Goal: Task Accomplishment & Management: Manage account settings

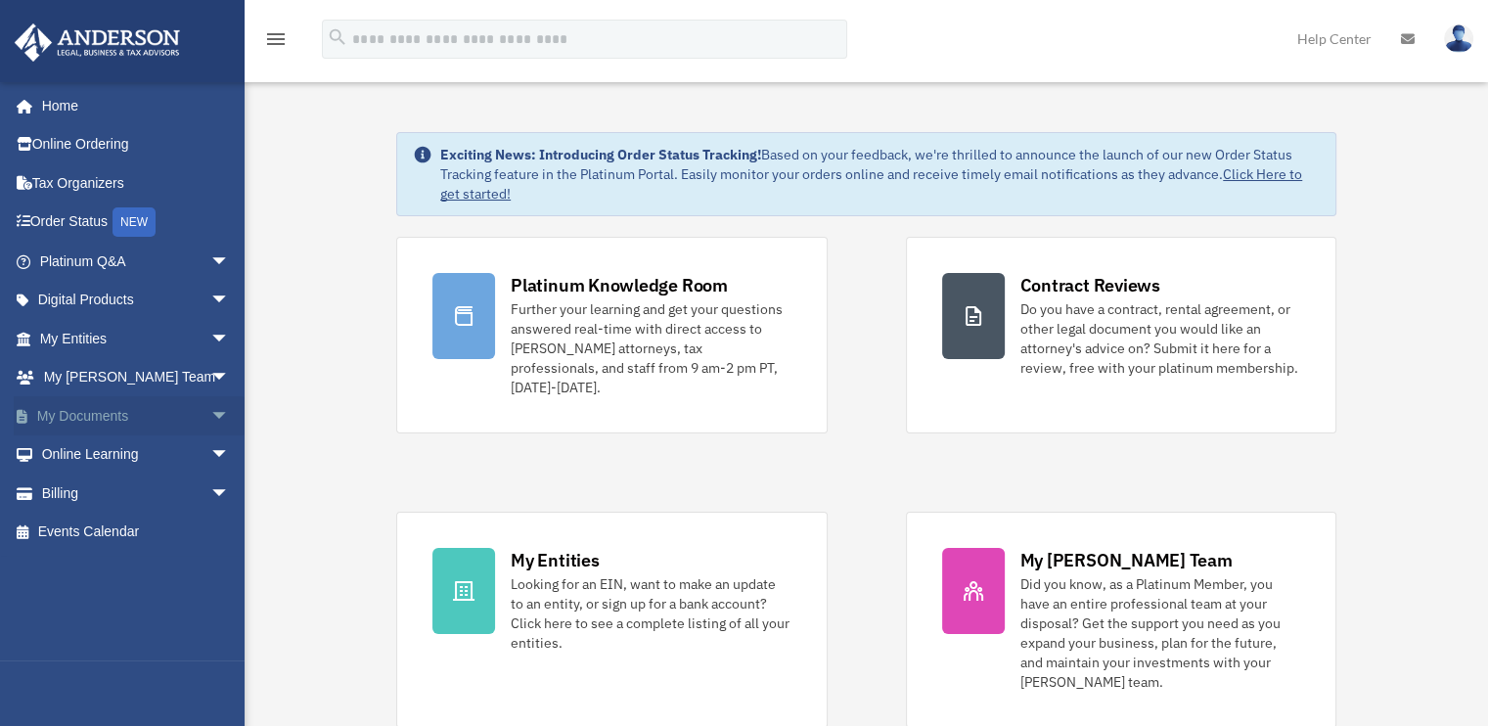
click at [106, 405] on link "My Documents arrow_drop_down" at bounding box center [136, 415] width 245 height 39
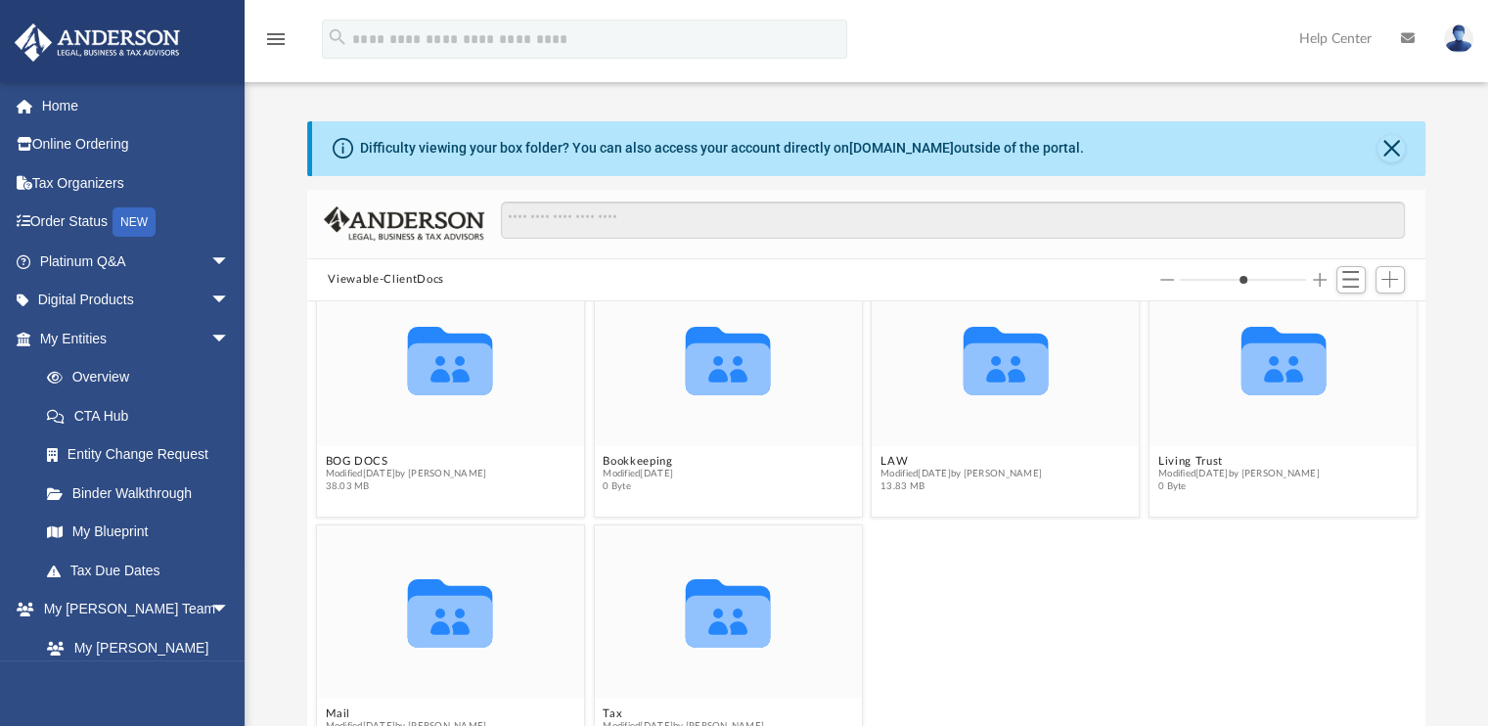
scroll to position [68, 0]
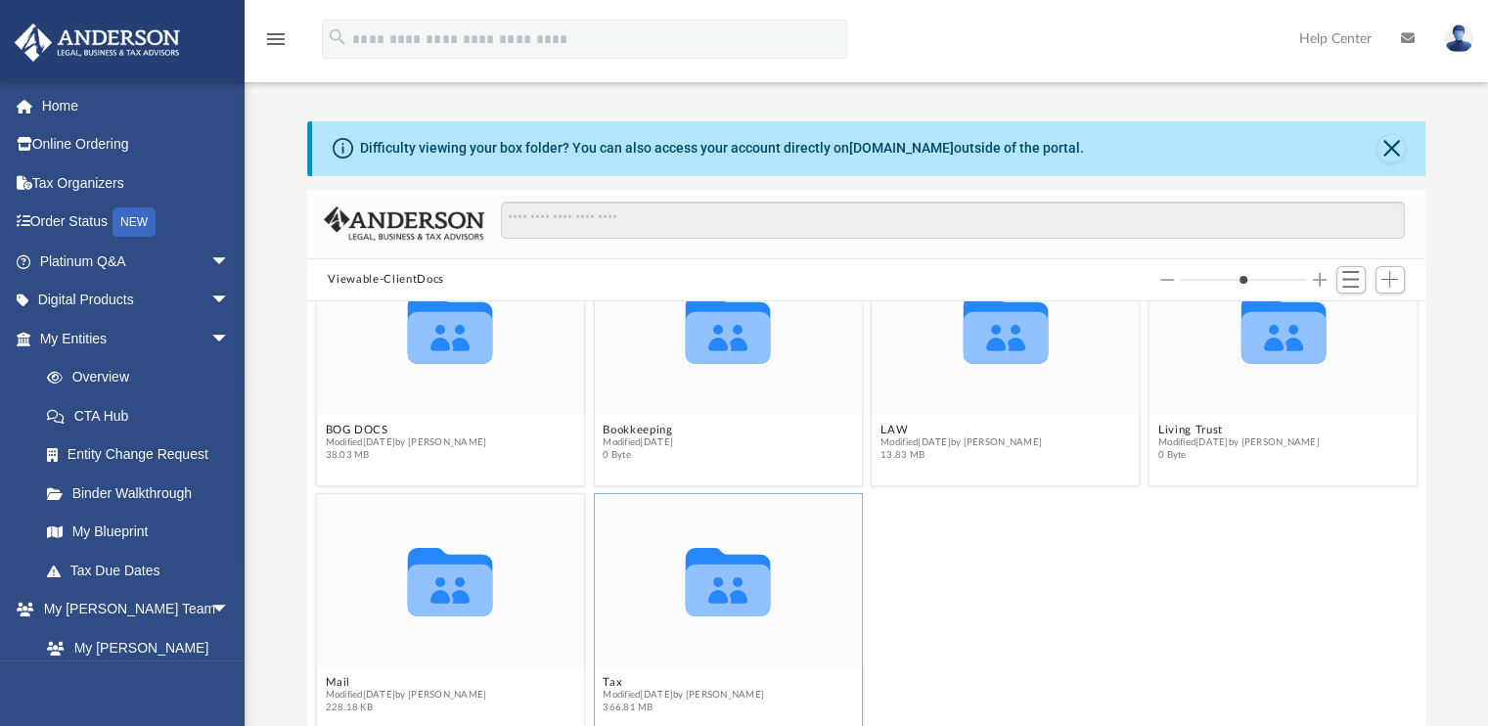
click at [728, 591] on icon "grid" at bounding box center [727, 582] width 85 height 68
click at [608, 680] on div "Collaborated Folder BOG DOCS Modified [DATE] by [PERSON_NAME] 38.03 MB Collabor…" at bounding box center [866, 523] width 1119 height 444
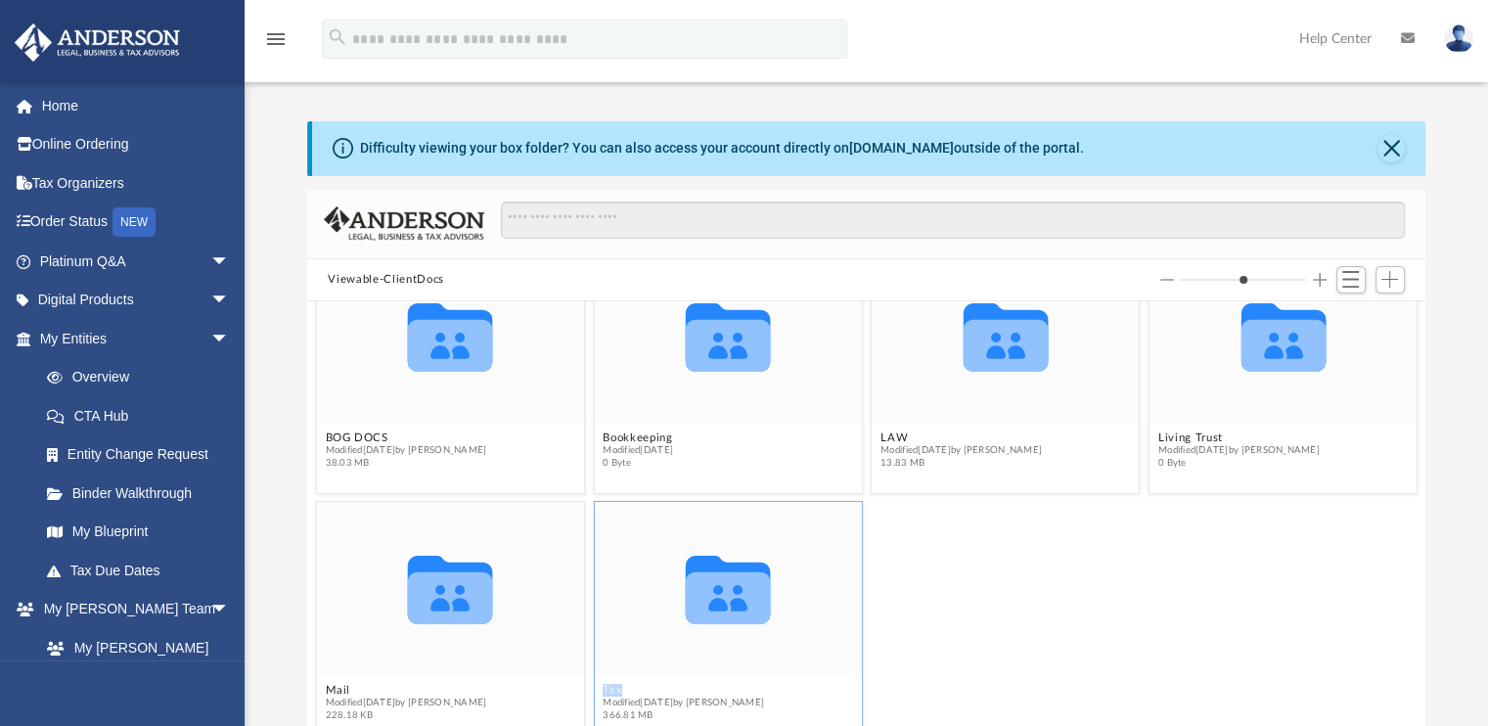
click at [607, 691] on button "Tax" at bounding box center [682, 690] width 161 height 13
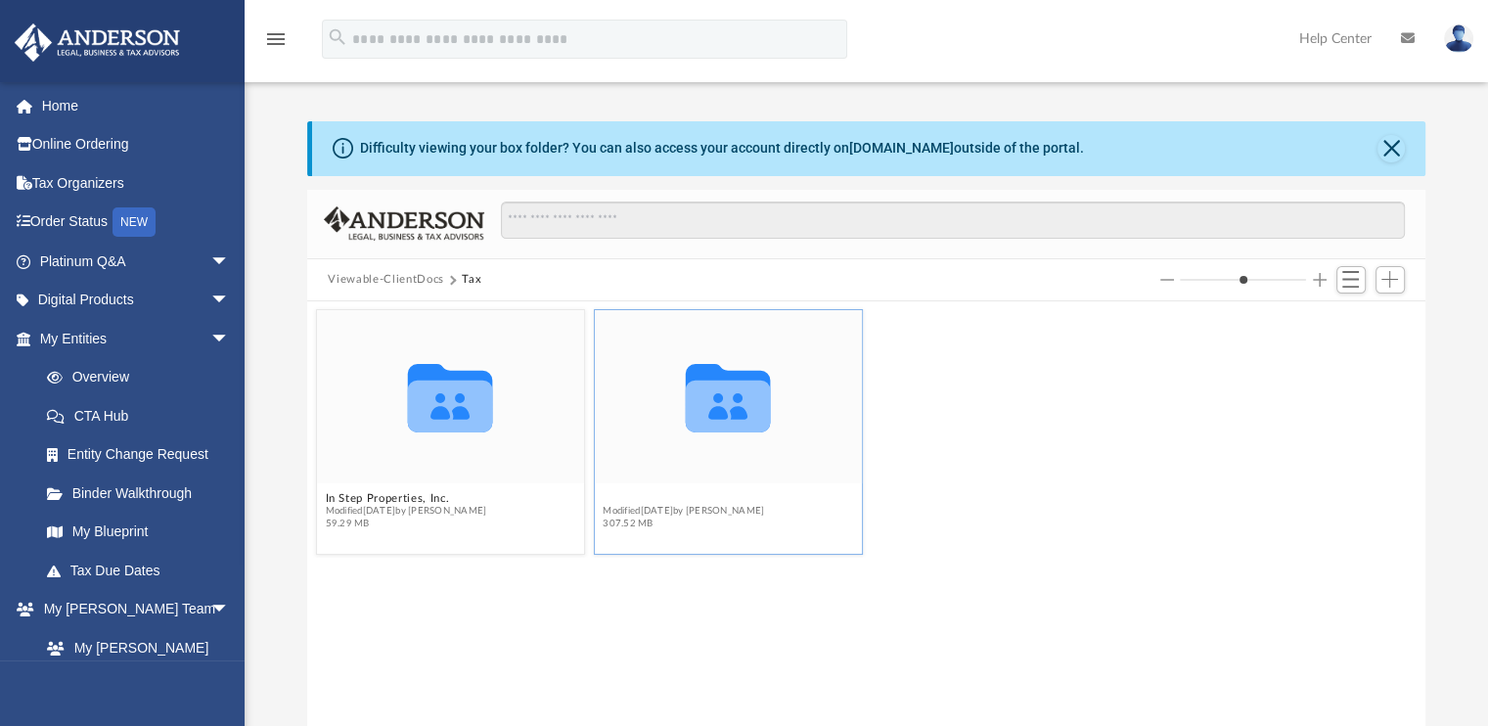
click at [634, 496] on button "[PERSON_NAME]" at bounding box center [682, 498] width 161 height 13
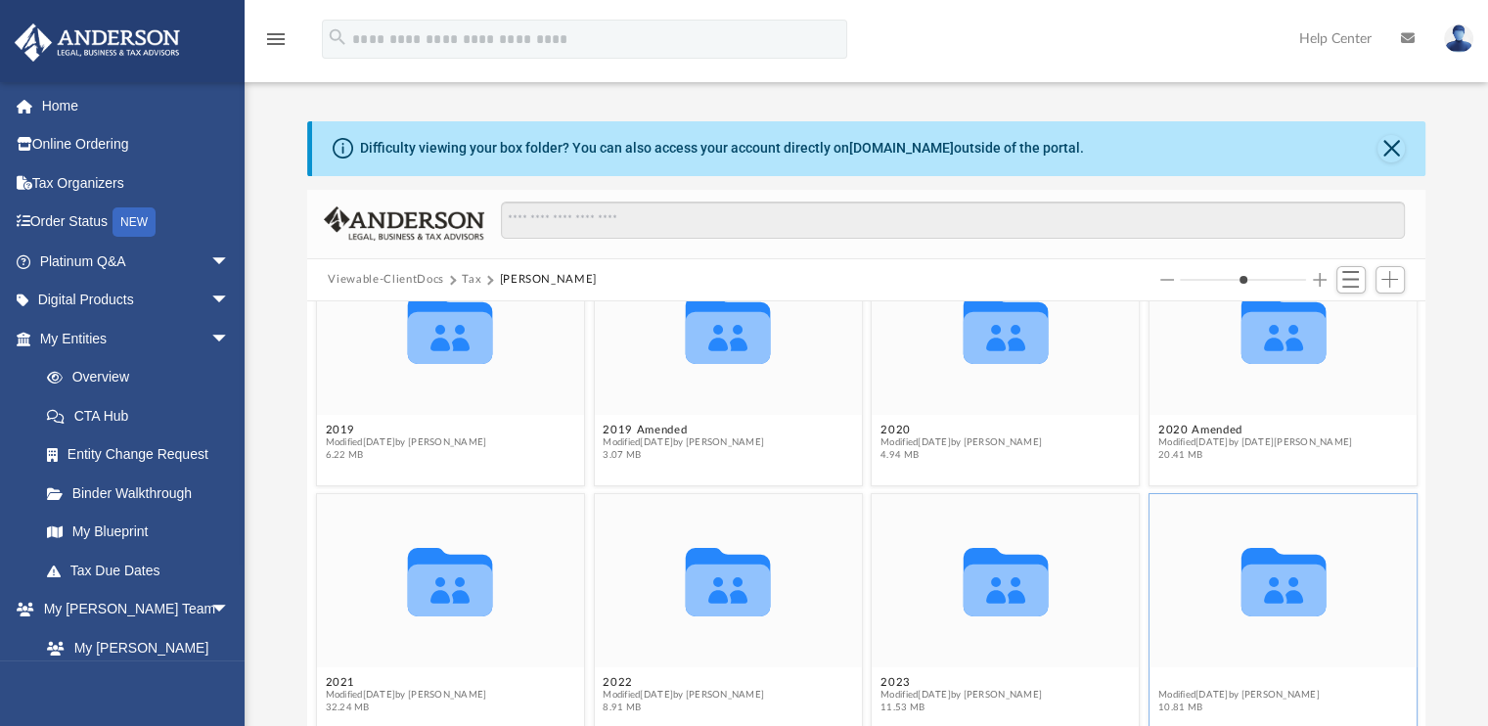
scroll to position [313, 0]
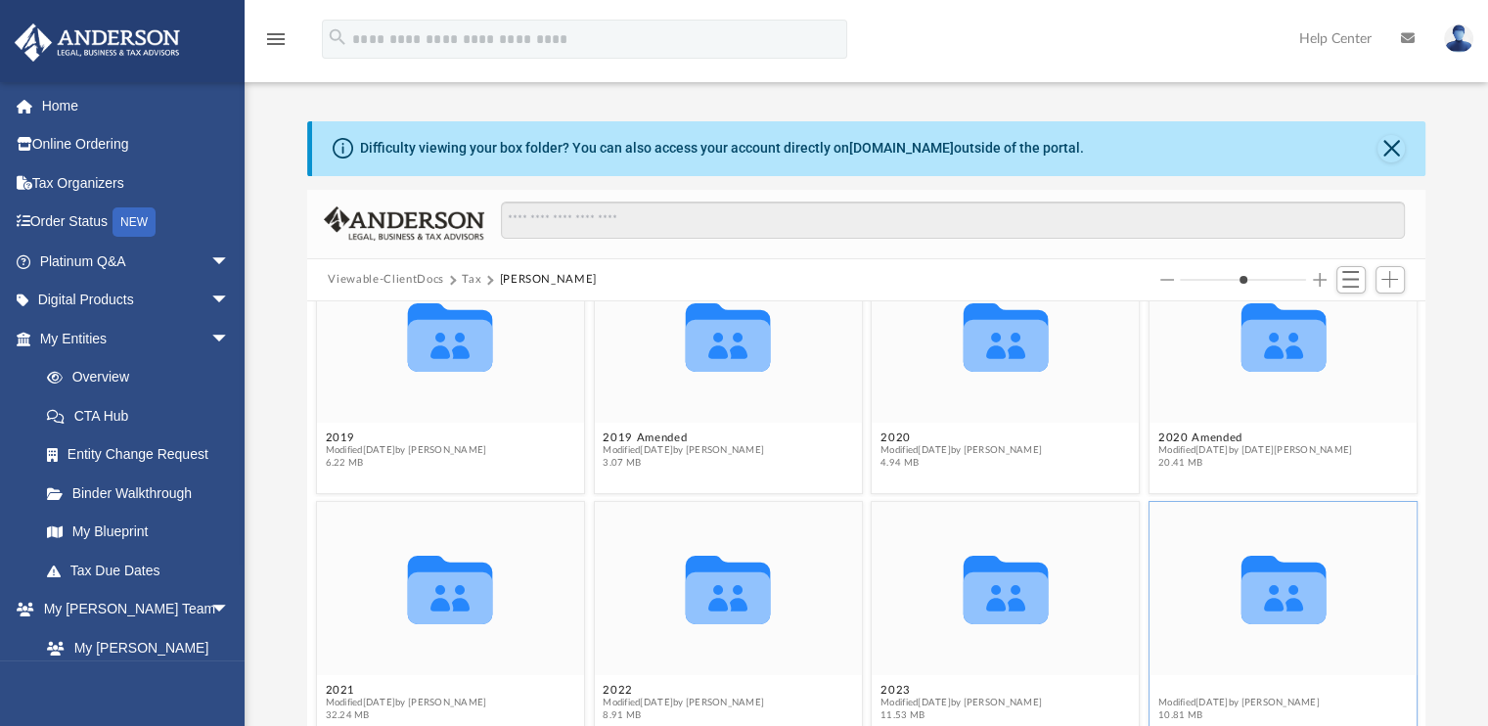
click at [1161, 681] on figcaption "2024 Modified [DATE] by [PERSON_NAME] 10.81 MB" at bounding box center [1282, 703] width 267 height 52
click at [1174, 687] on button "2024" at bounding box center [1237, 690] width 161 height 13
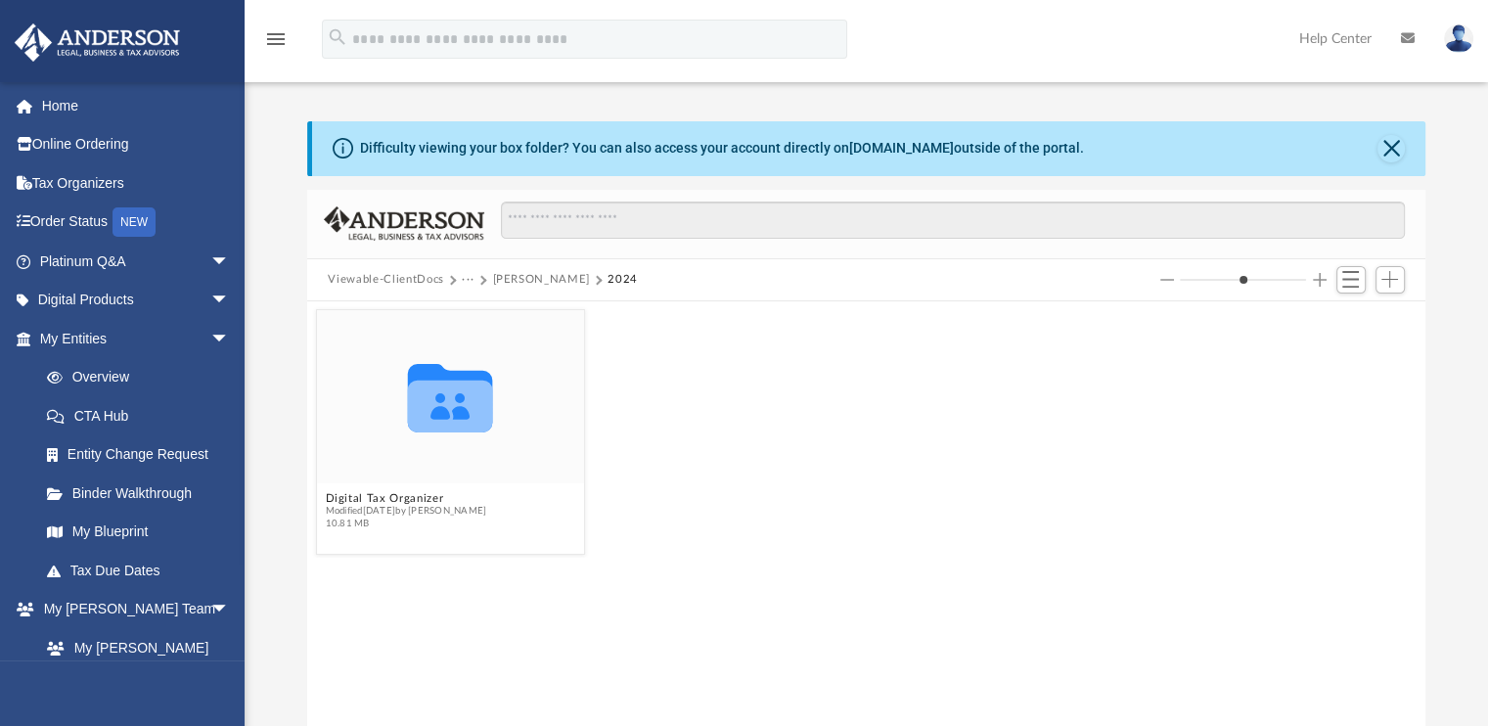
scroll to position [0, 0]
click at [376, 498] on button "Digital Tax Organizer" at bounding box center [405, 498] width 161 height 13
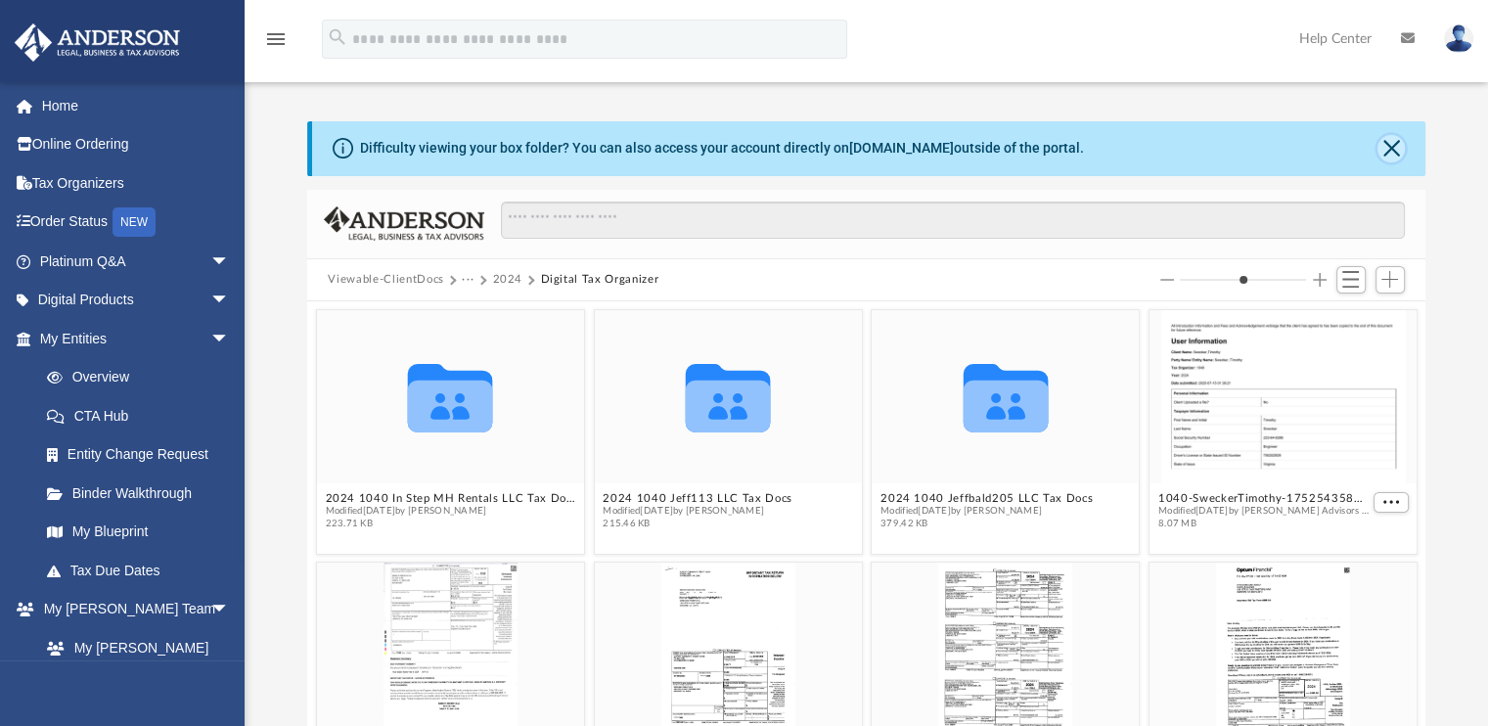
click at [1390, 151] on button "Close" at bounding box center [1390, 148] width 27 height 27
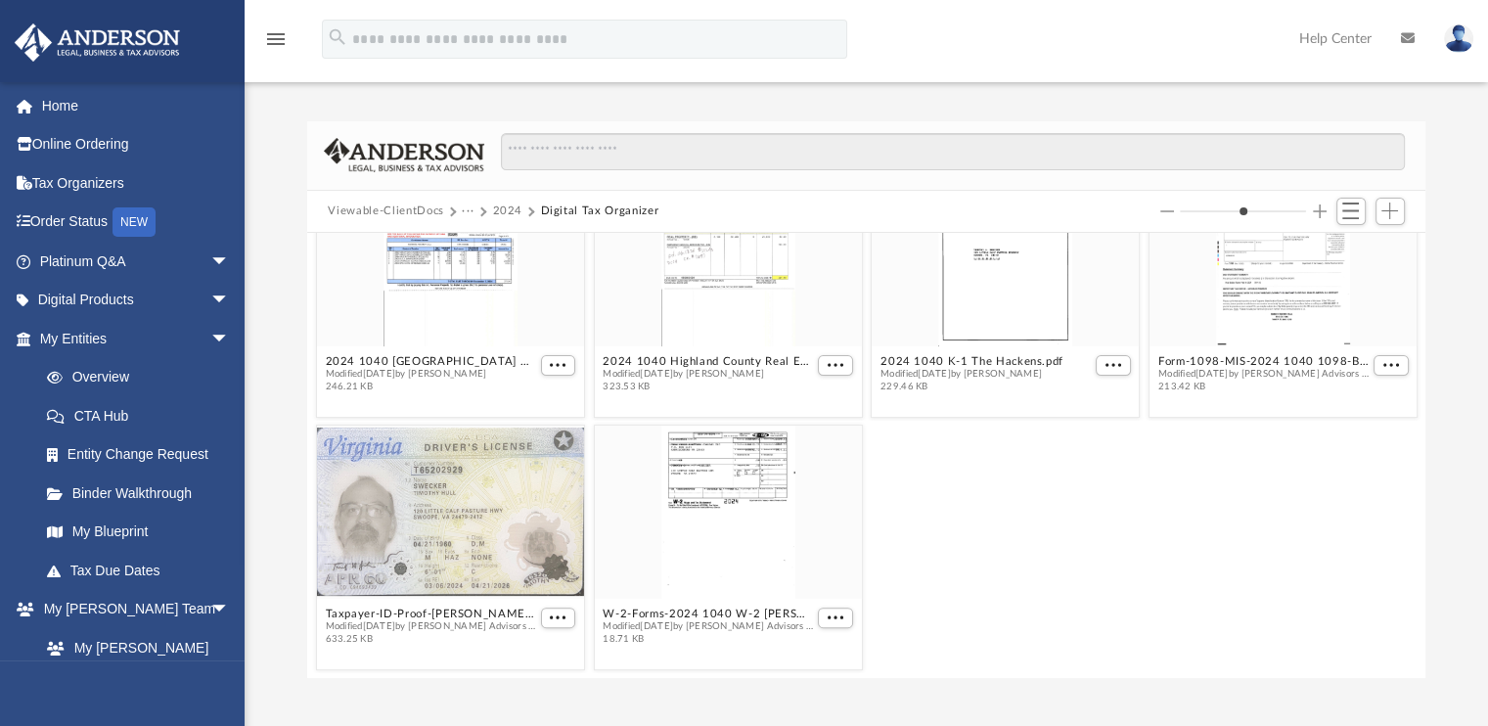
scroll to position [184, 0]
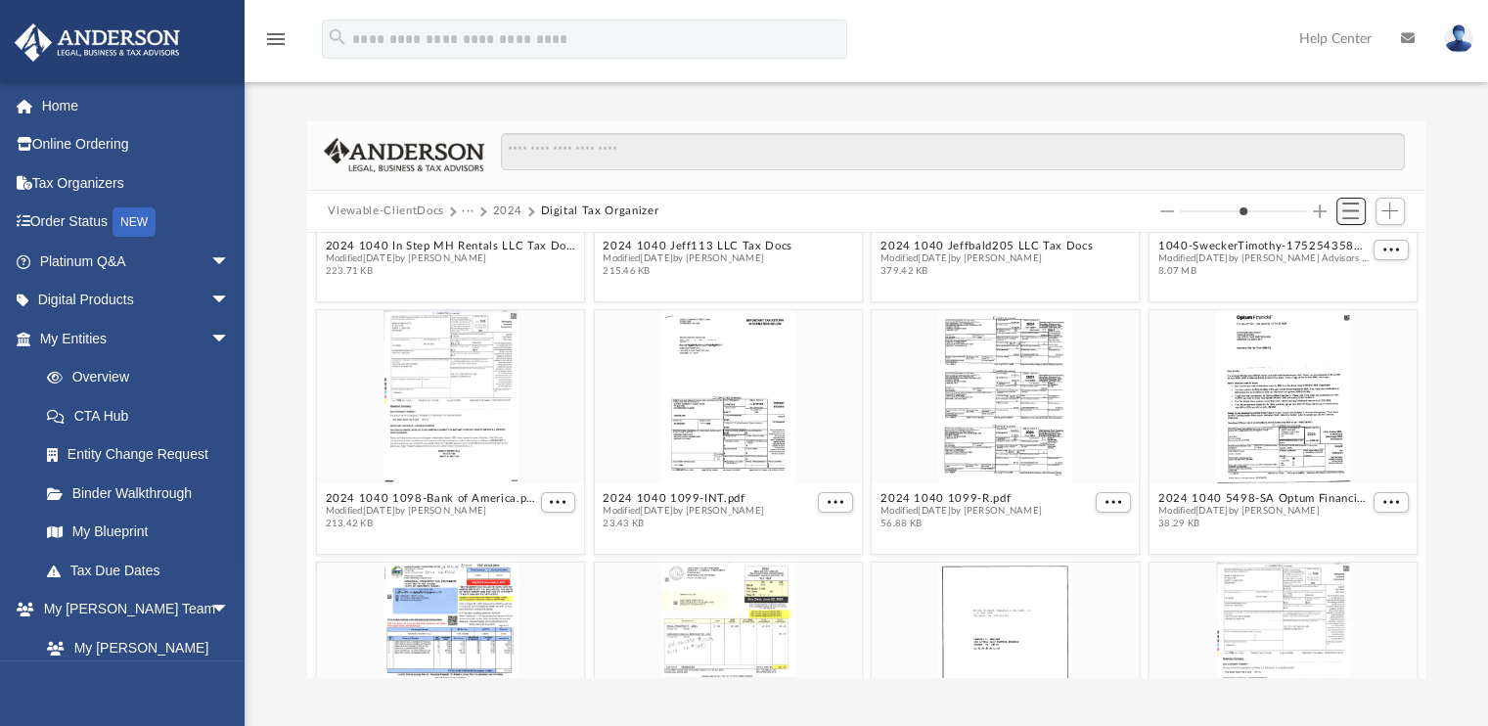
click at [1350, 214] on span "Switch to List View" at bounding box center [1350, 210] width 17 height 17
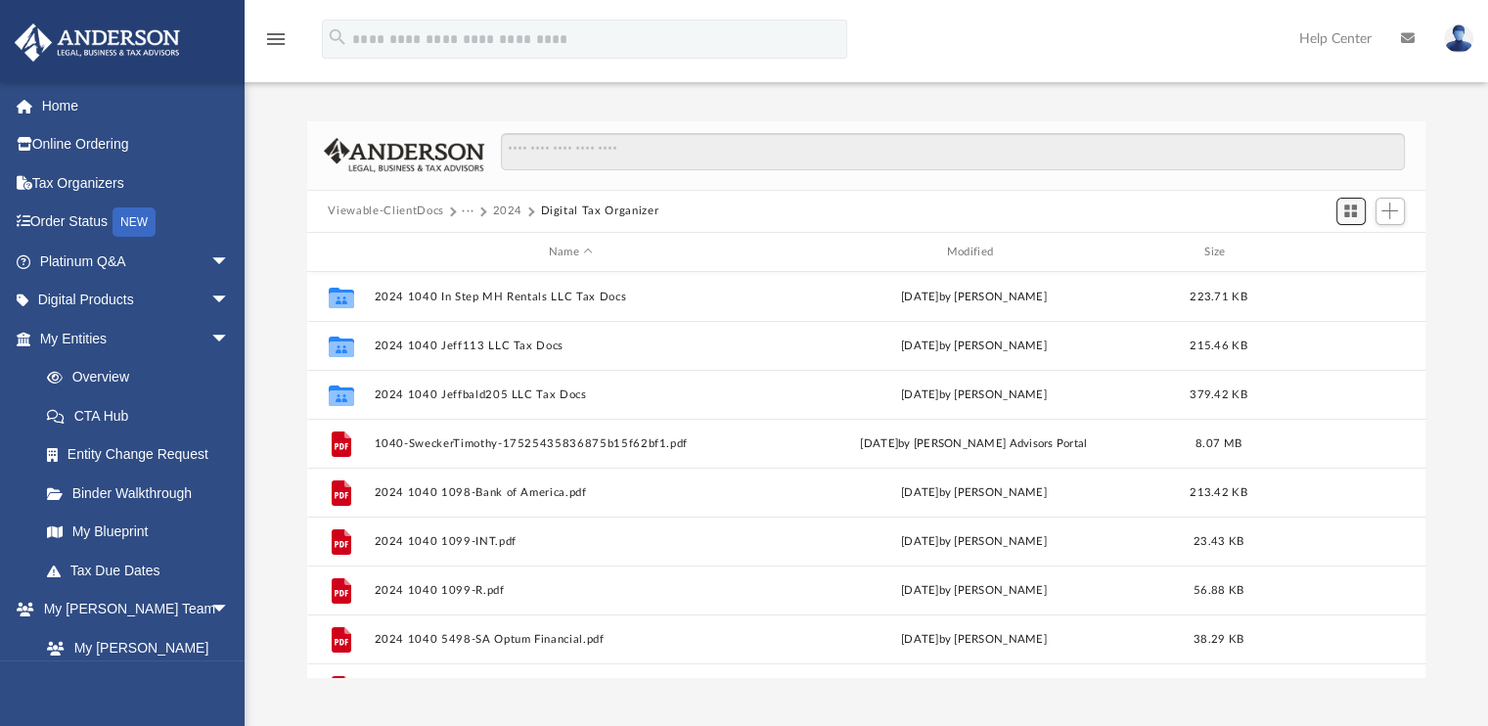
scroll to position [429, 1103]
click at [1385, 204] on span "Add" at bounding box center [1389, 210] width 17 height 17
click at [1343, 280] on li "New Folder" at bounding box center [1361, 281] width 63 height 21
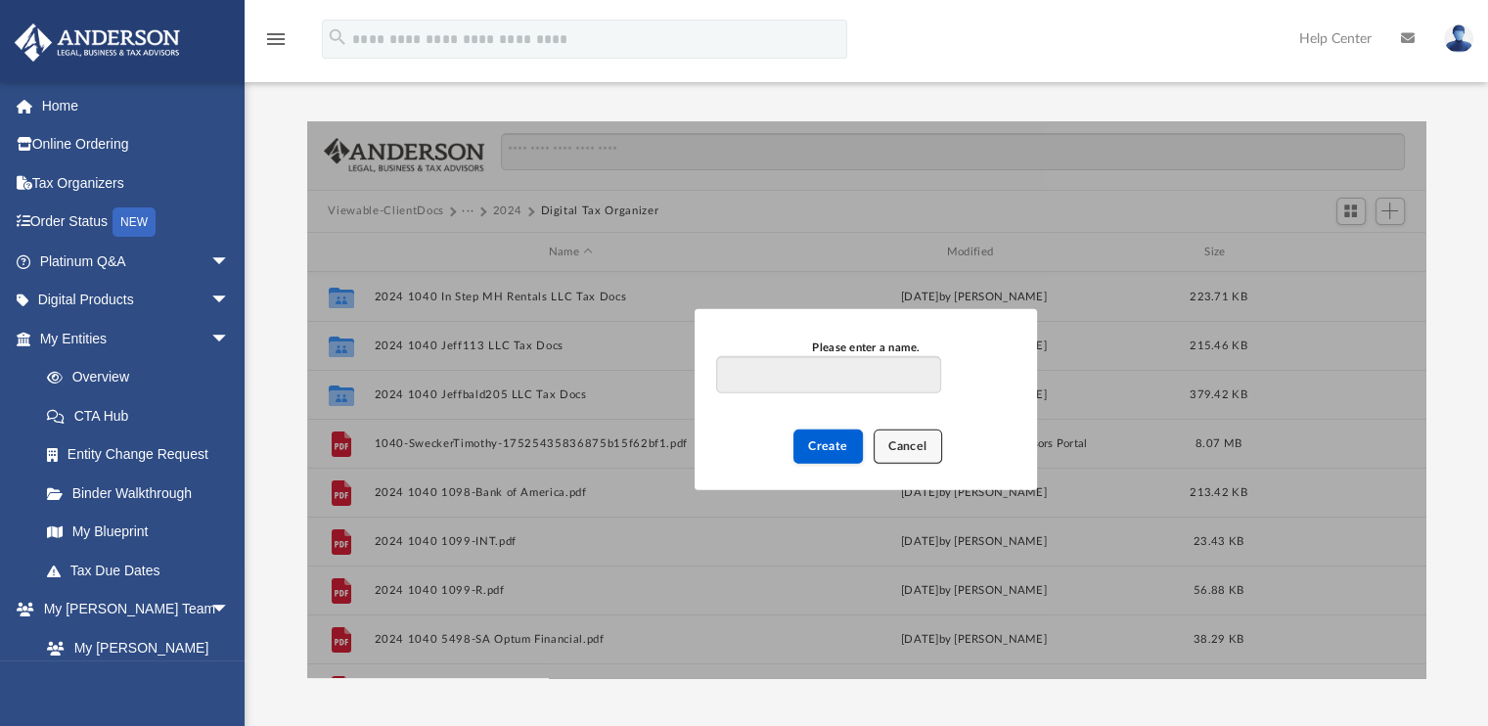
click at [909, 446] on span "Cancel" at bounding box center [907, 446] width 39 height 12
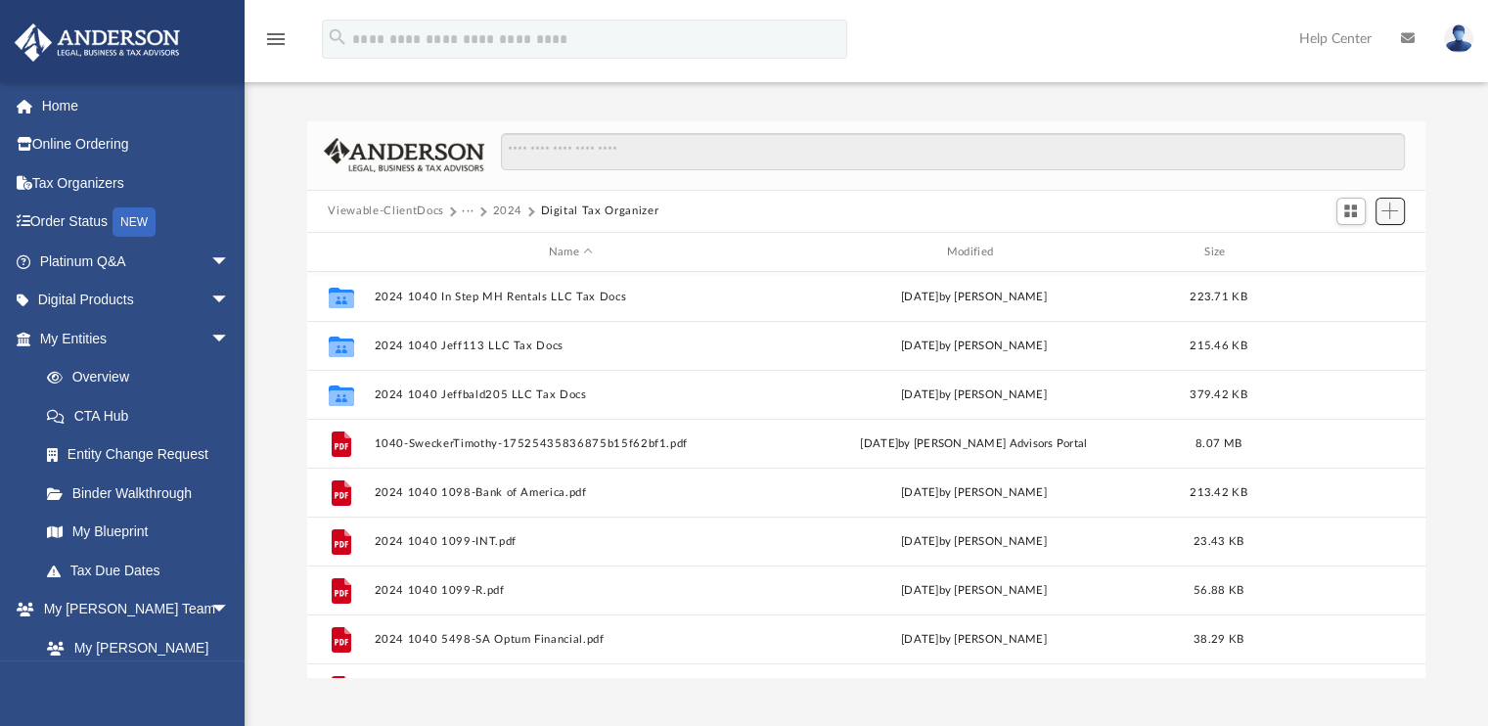
click at [1383, 213] on span "Add" at bounding box center [1389, 210] width 17 height 17
click at [1352, 249] on li "Upload" at bounding box center [1361, 250] width 63 height 21
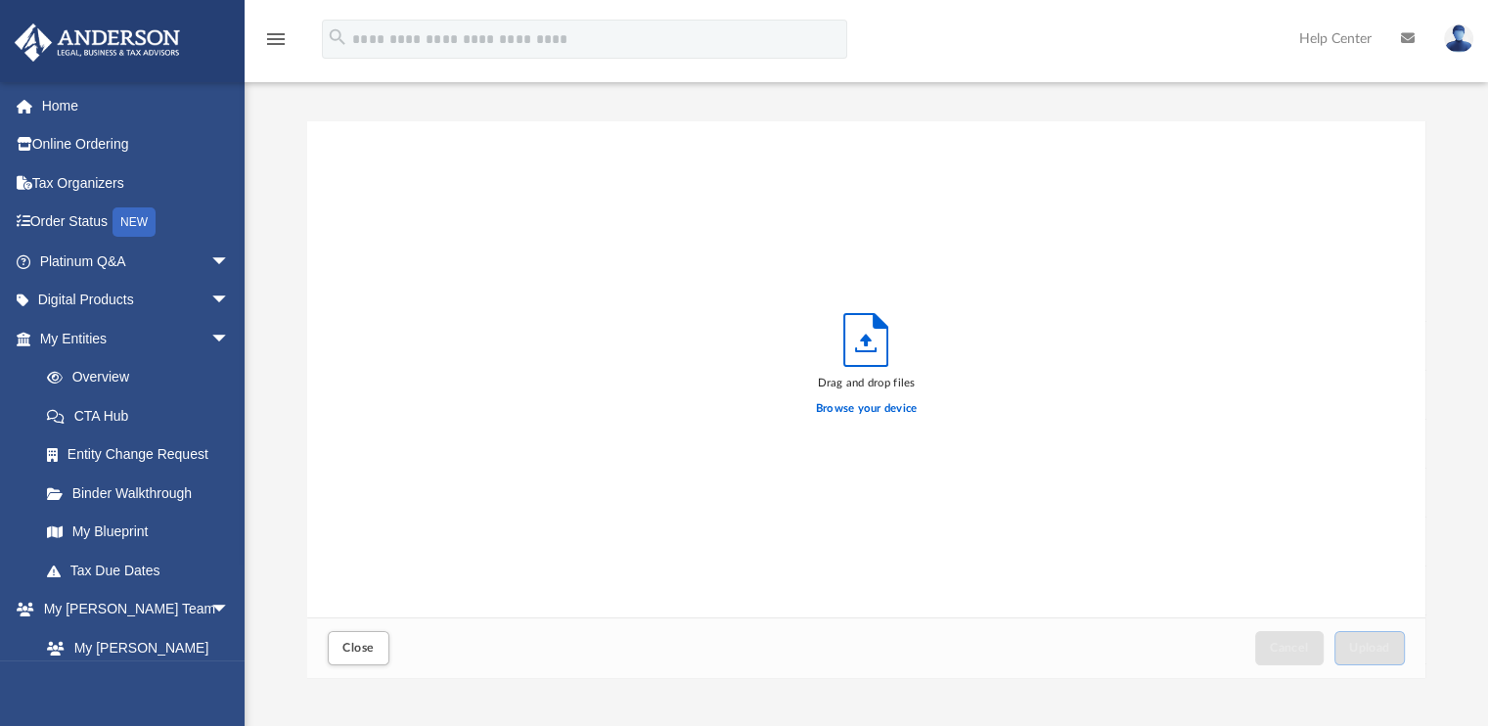
scroll to position [481, 1103]
click at [878, 412] on label "Browse your device" at bounding box center [867, 409] width 102 height 18
click at [0, 0] on input "Browse your device" at bounding box center [0, 0] width 0 height 0
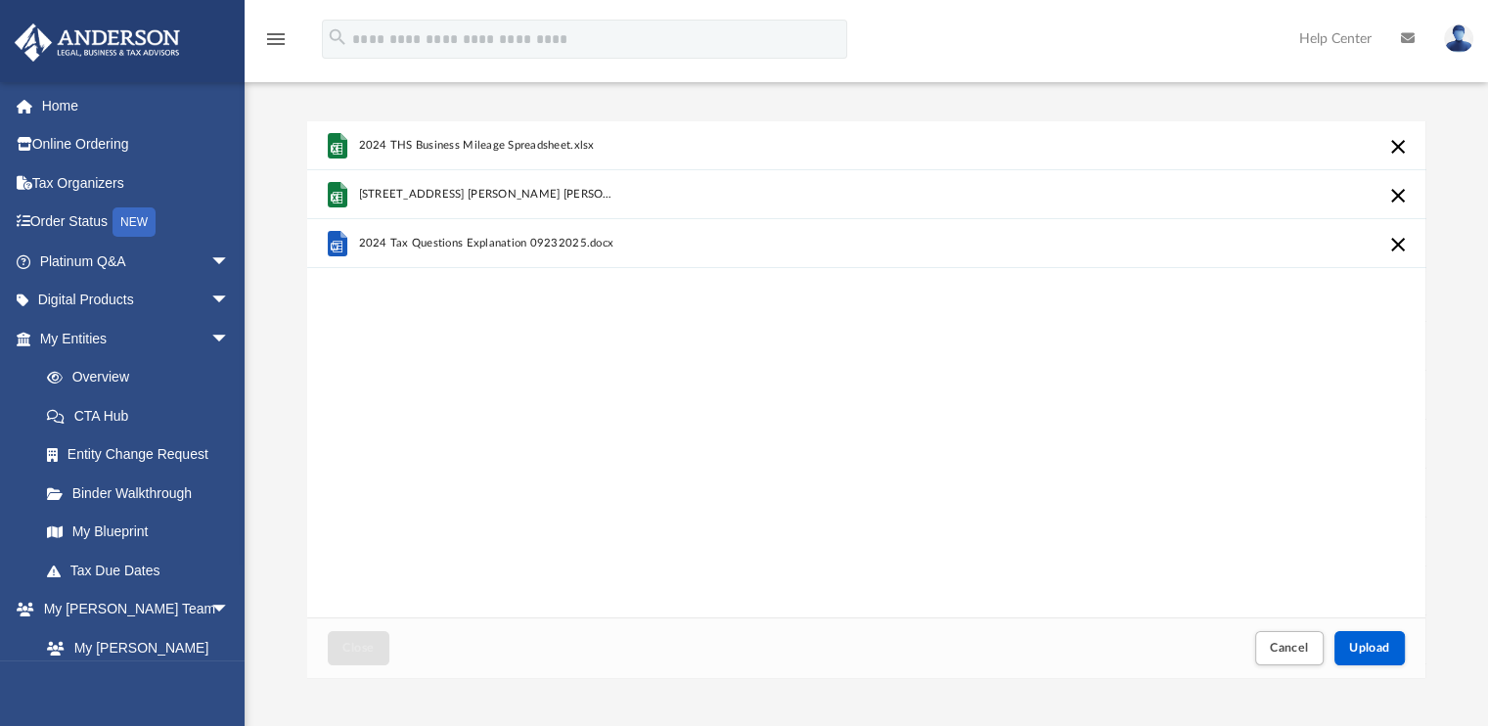
scroll to position [360, 0]
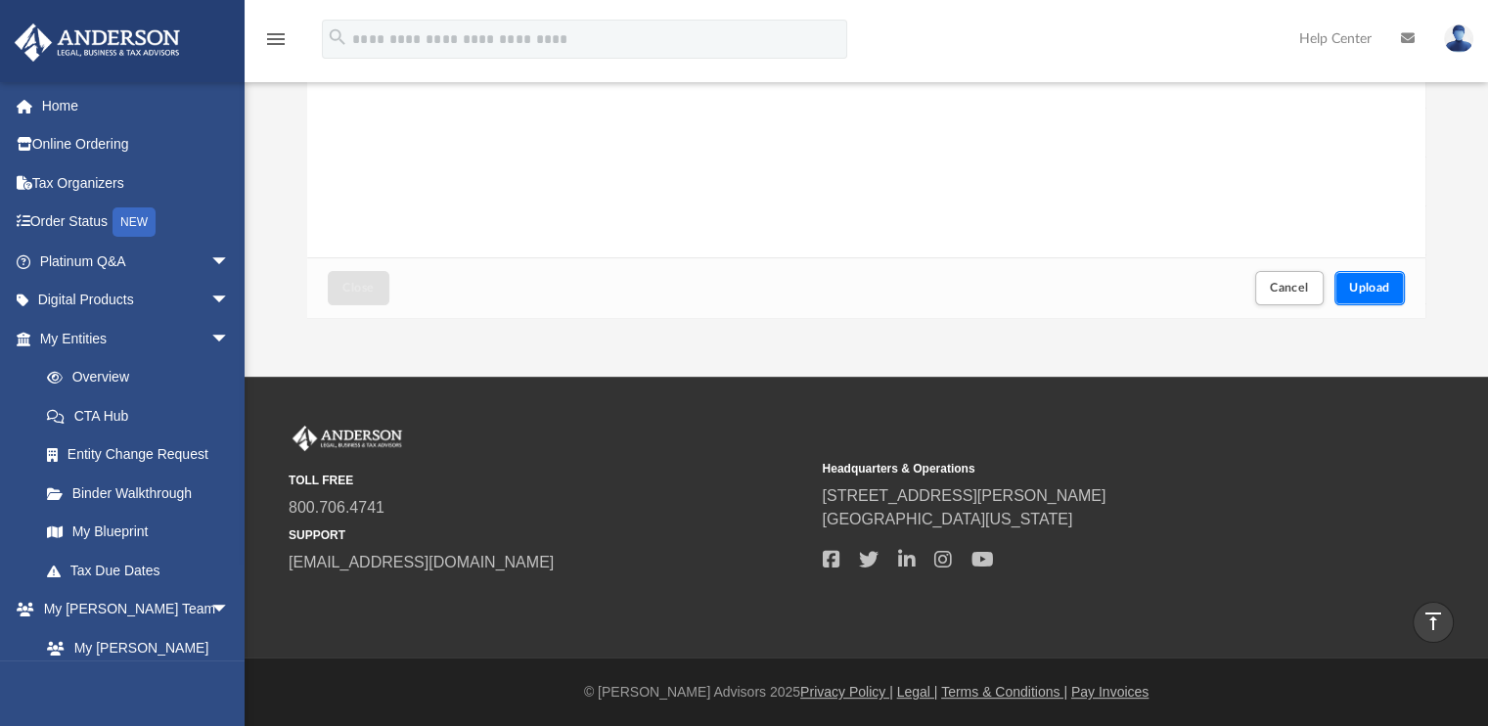
click at [1375, 290] on span "Upload" at bounding box center [1369, 288] width 41 height 12
